Goal: Information Seeking & Learning: Learn about a topic

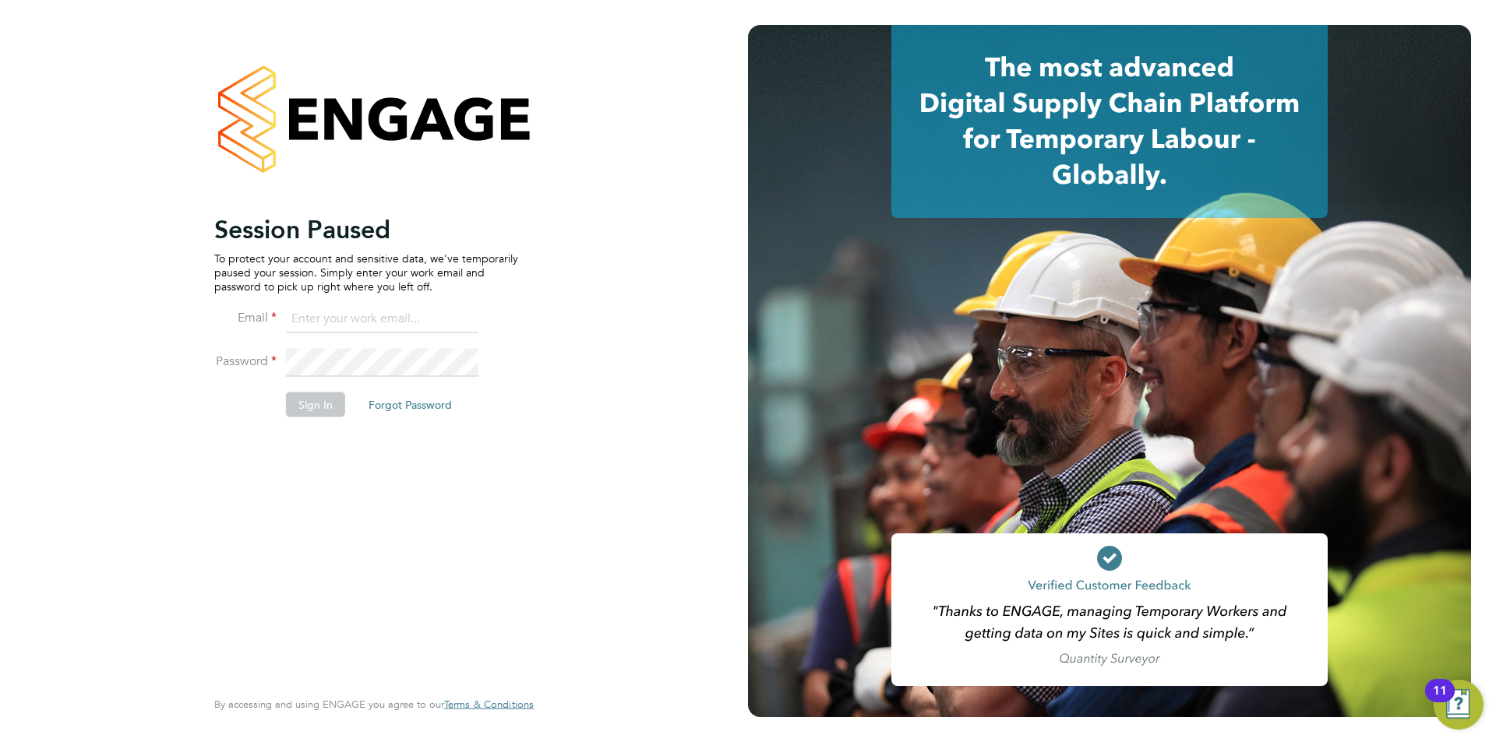
type input "joemelmoth@itsconstruction.co.uk"
click at [315, 401] on button "Sign In" at bounding box center [315, 404] width 59 height 25
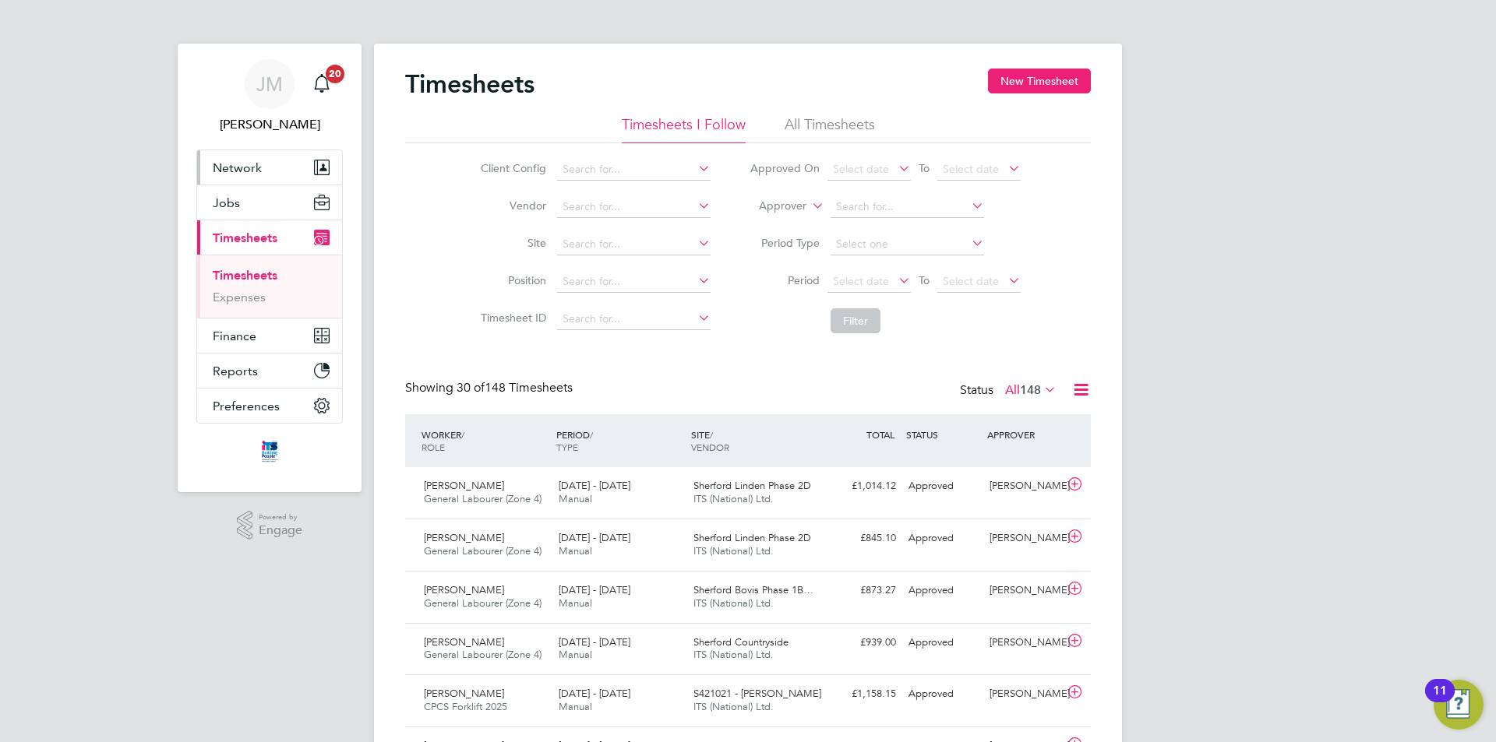
click at [255, 164] on span "Network" at bounding box center [237, 167] width 49 height 15
click at [245, 199] on button "Jobs" at bounding box center [269, 202] width 145 height 34
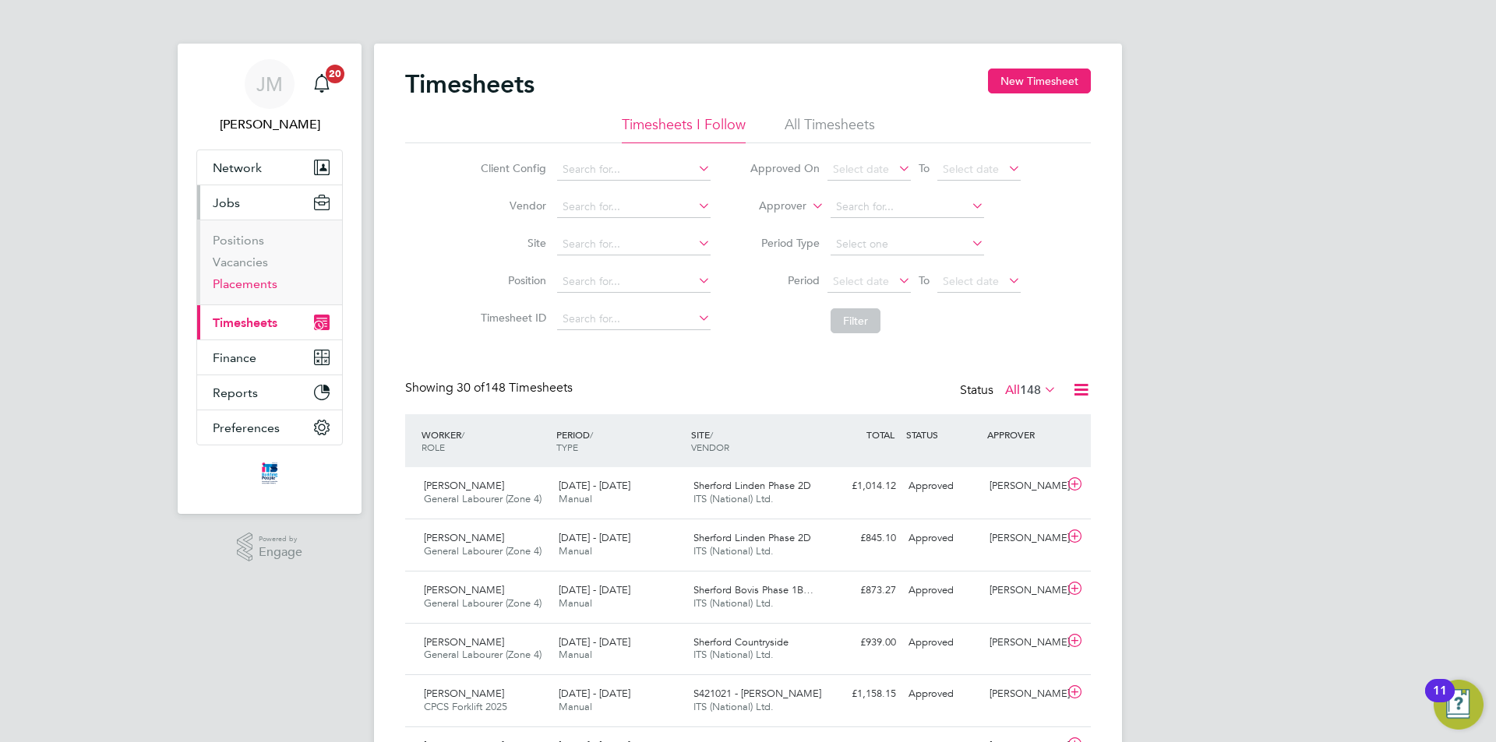
click at [253, 285] on link "Placements" at bounding box center [245, 284] width 65 height 15
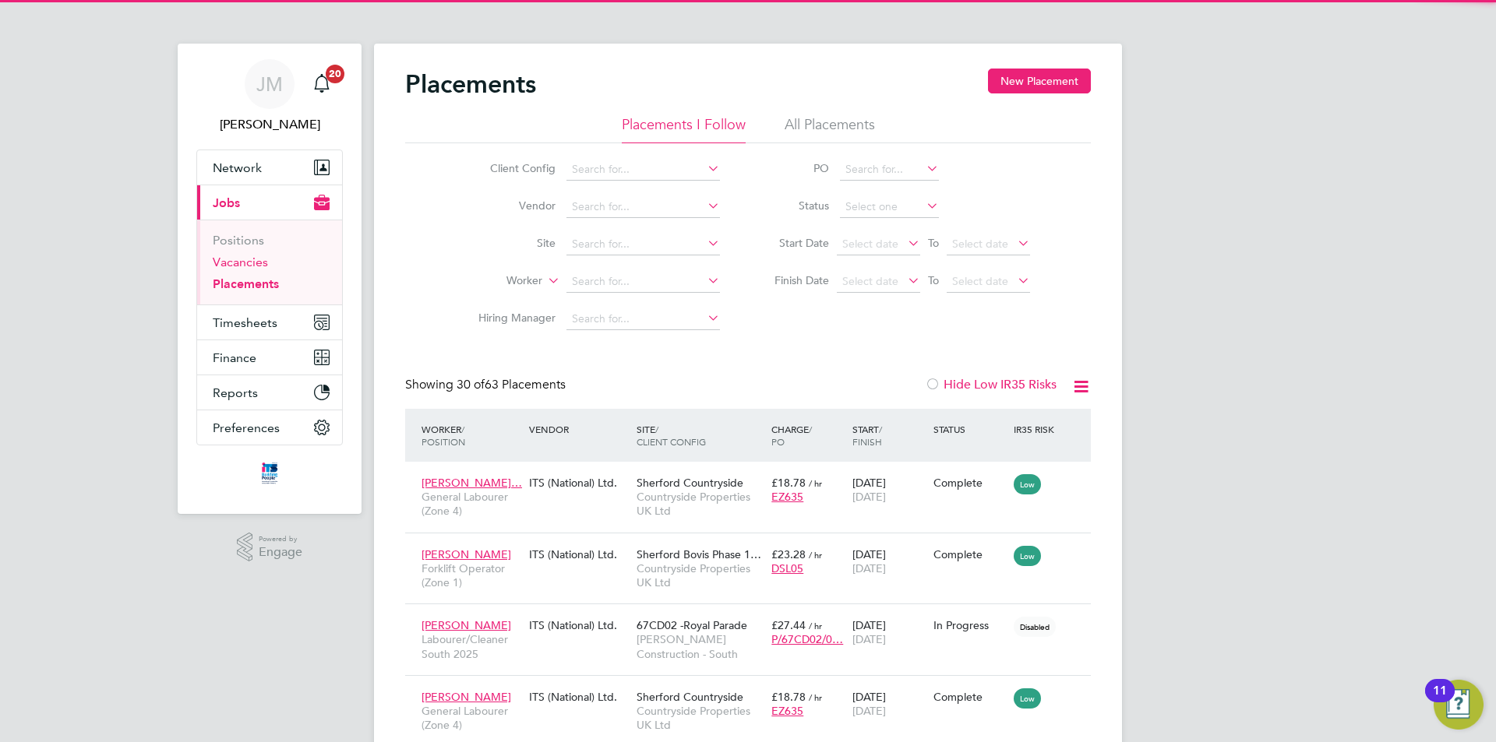
click at [242, 266] on link "Vacancies" at bounding box center [240, 262] width 55 height 15
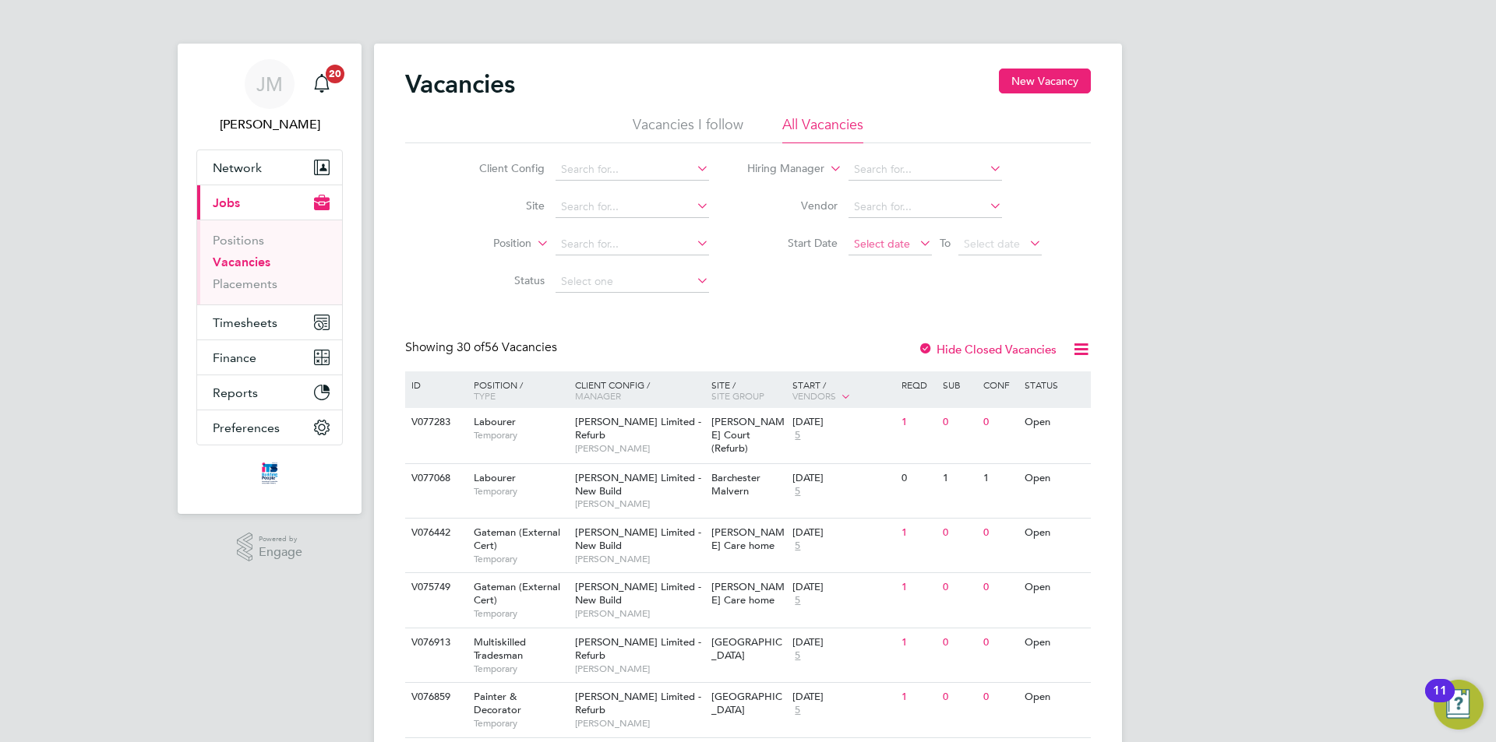
click at [902, 236] on span "Select date" at bounding box center [889, 244] width 83 height 21
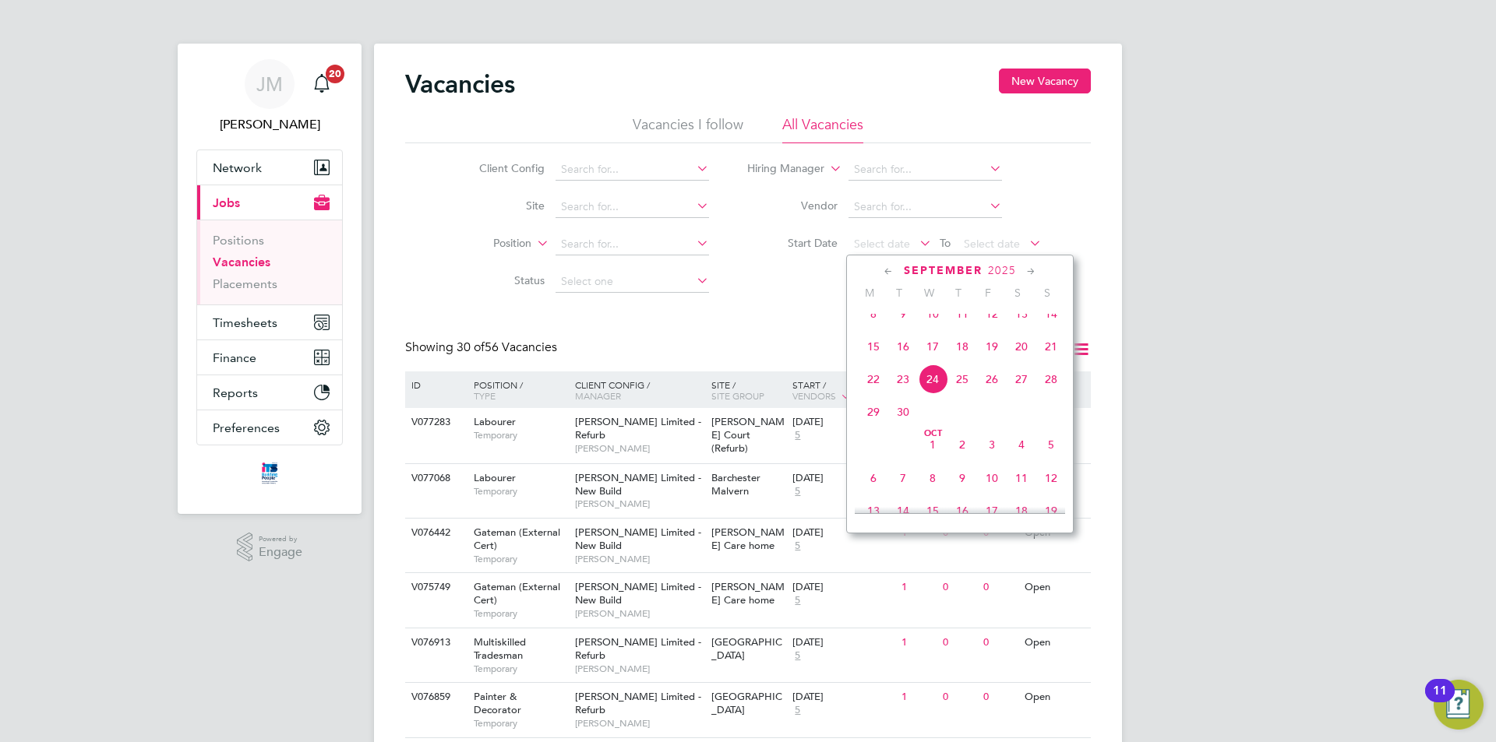
click at [874, 425] on span "29" at bounding box center [873, 412] width 30 height 30
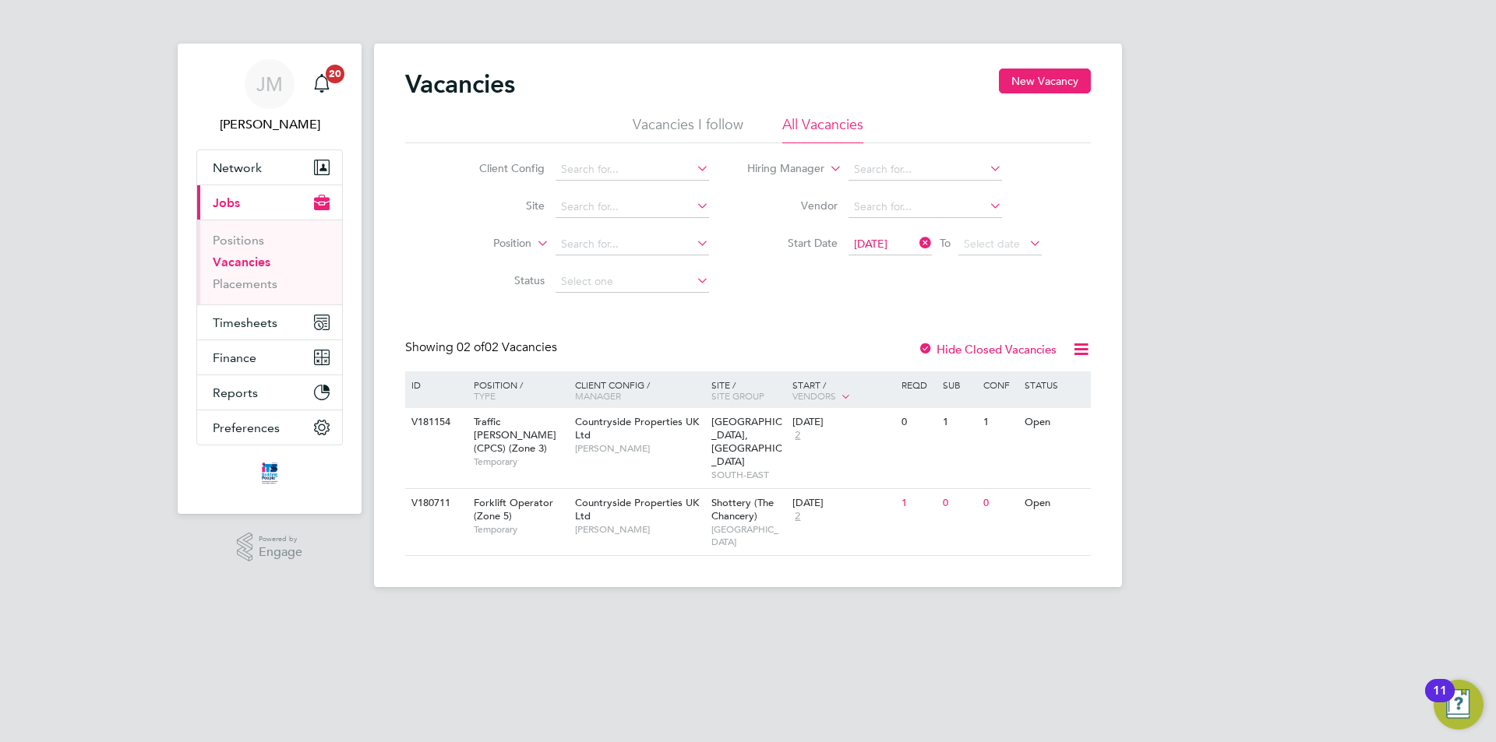
click at [887, 245] on span "[DATE]" at bounding box center [870, 244] width 33 height 14
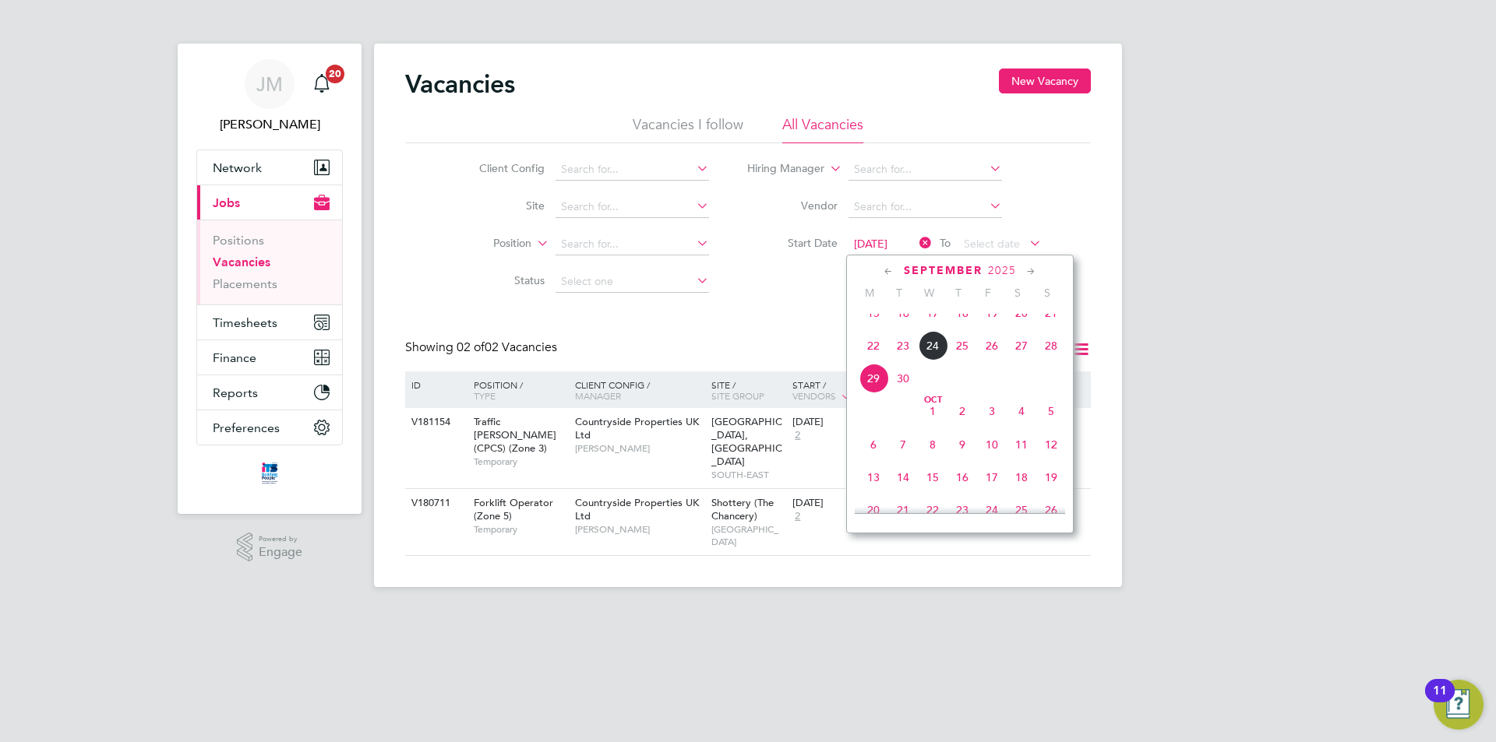
click at [873, 358] on span "22" at bounding box center [873, 346] width 30 height 30
